Goal: Information Seeking & Learning: Learn about a topic

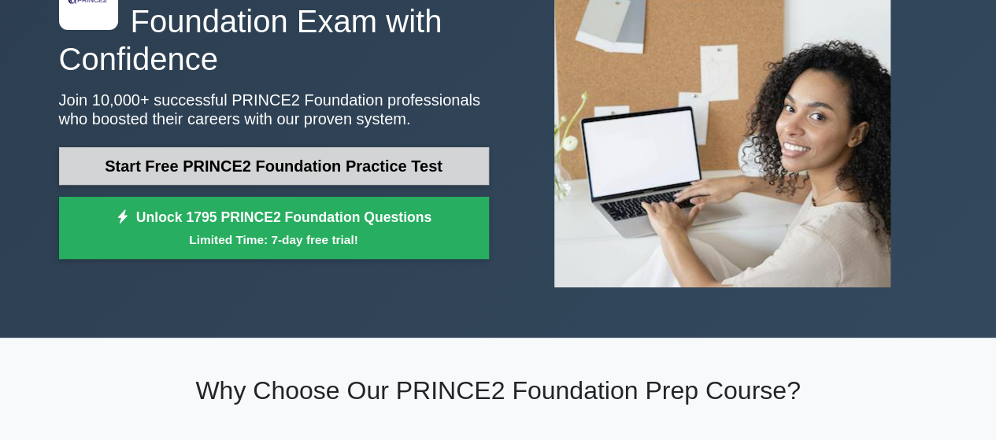
click at [274, 158] on link "Start Free PRINCE2 Foundation Practice Test" at bounding box center [274, 166] width 430 height 38
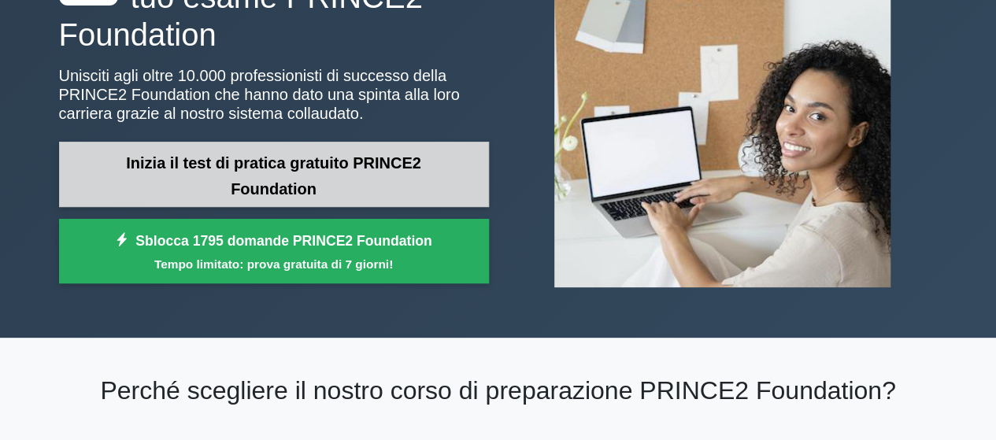
scroll to position [133, 0]
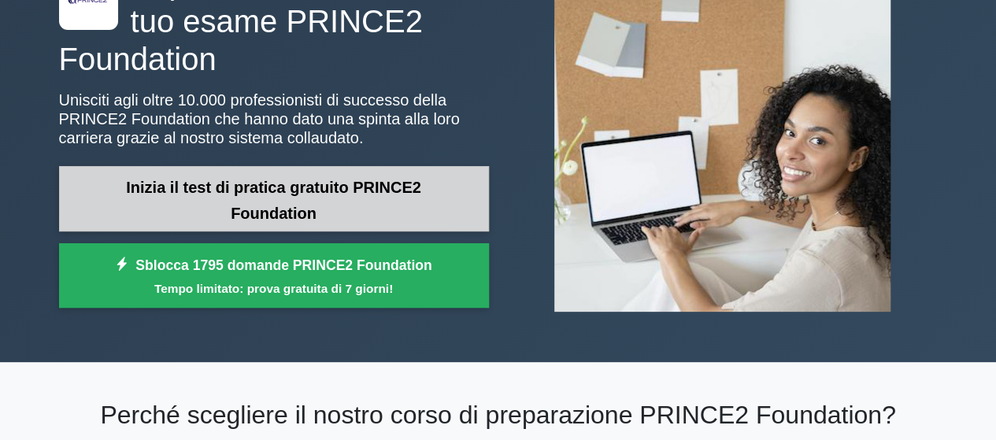
click at [304, 194] on font "Inizia il test di pratica gratuito PRINCE2 Foundation" at bounding box center [273, 200] width 295 height 43
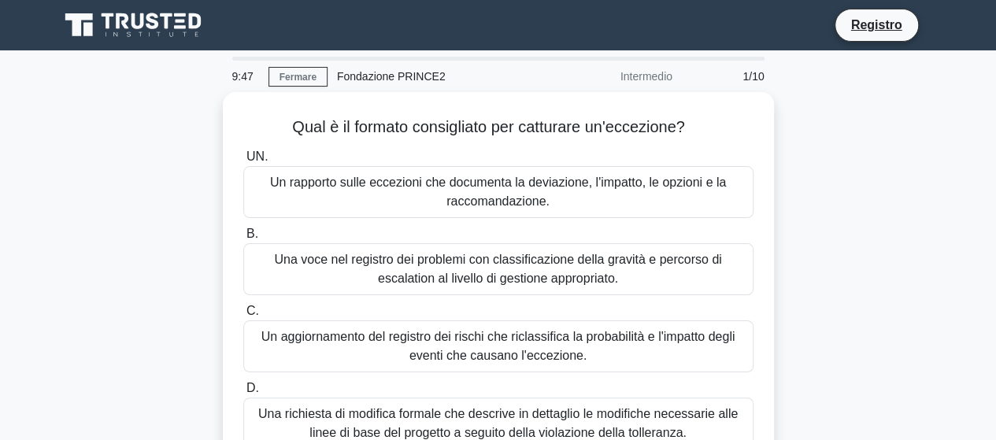
click at [891, 195] on div "Qual è il formato consigliato per catturare un'eccezione? .spinner_0XTQ{transfo…" at bounding box center [499, 291] width 898 height 399
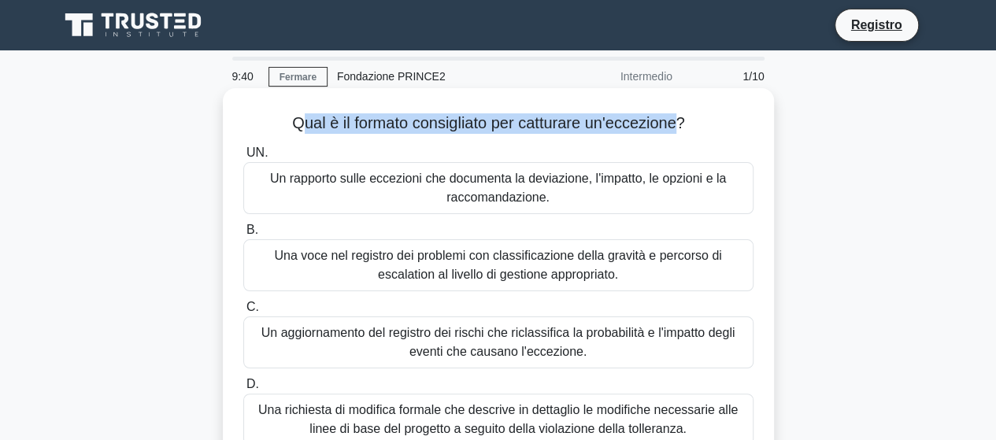
drag, startPoint x: 291, startPoint y: 125, endPoint x: 682, endPoint y: 117, distance: 390.8
click at [682, 117] on font "Qual è il formato consigliato per catturare un'eccezione?" at bounding box center [488, 122] width 393 height 17
copy font "ual è il formato consigliato per catturare un'eccezione"
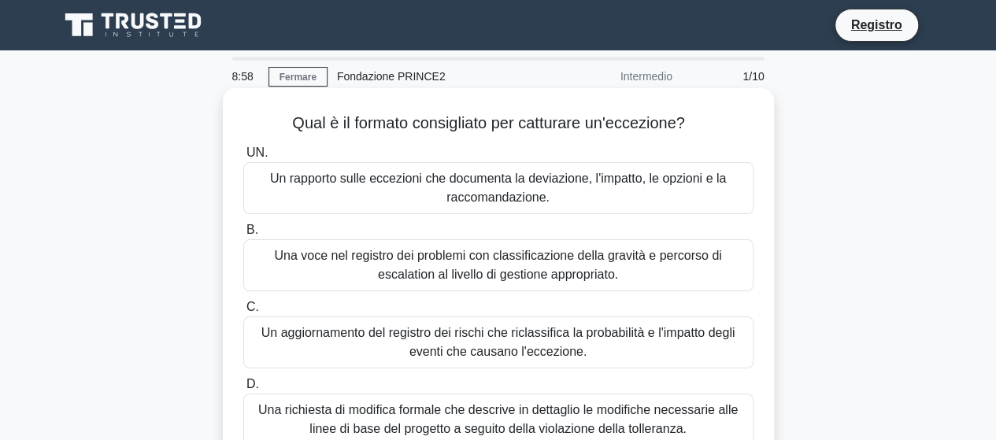
click at [471, 336] on font "Un aggiornamento del registro dei rischi che riclassifica la probabilità e l'im…" at bounding box center [499, 342] width 474 height 32
click at [243, 313] on input "C. Un aggiornamento del registro dei rischi che riclassifica la probabilità e l…" at bounding box center [243, 307] width 0 height 10
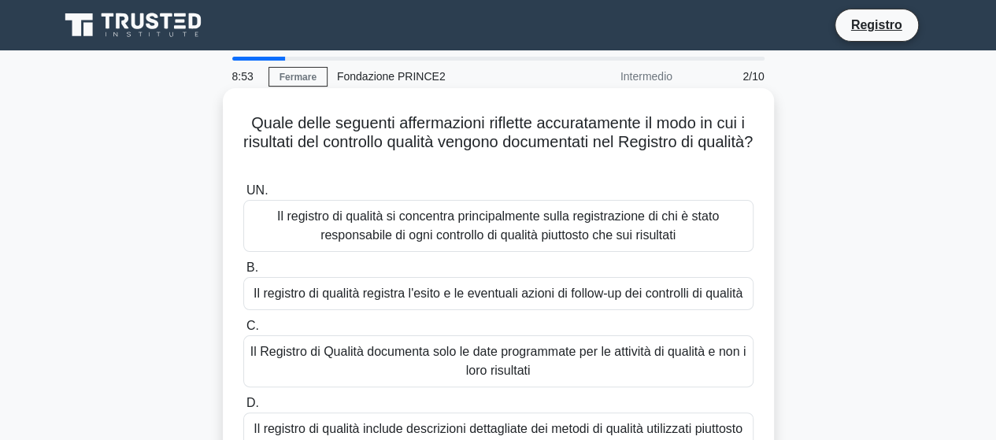
drag, startPoint x: 242, startPoint y: 122, endPoint x: 521, endPoint y: 159, distance: 281.3
click at [521, 159] on h5 "Quale delle seguenti affermazioni riflette accuratamente il modo in cui i risul…" at bounding box center [499, 142] width 514 height 58
copy font "Quale delle seguenti affermazioni riflette accuratamente il modo in cui i risul…"
